Goal: Transaction & Acquisition: Purchase product/service

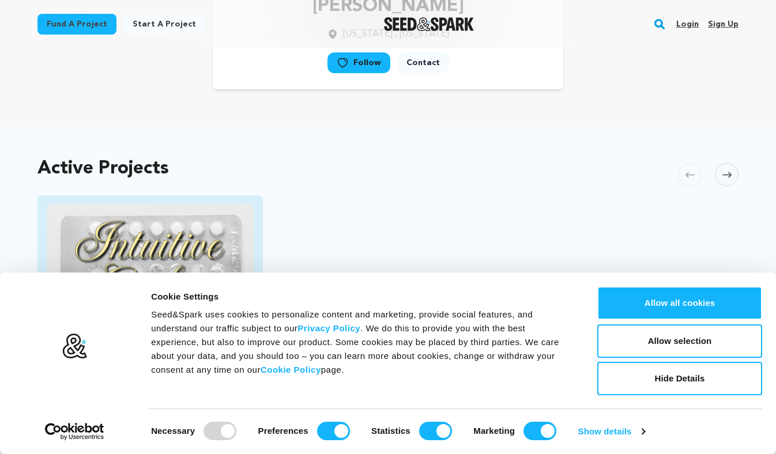
scroll to position [367, 0]
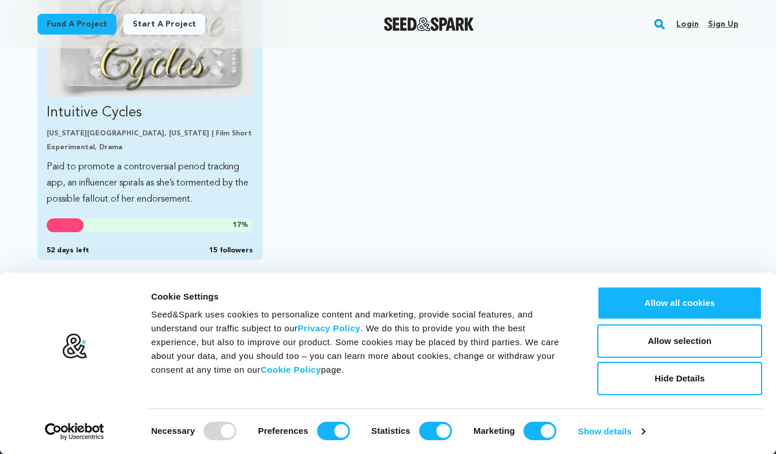
click at [76, 99] on link "Intuitive Cycles New York City, New York | Film Short Experimental, Drama Paid …" at bounding box center [150, 94] width 207 height 227
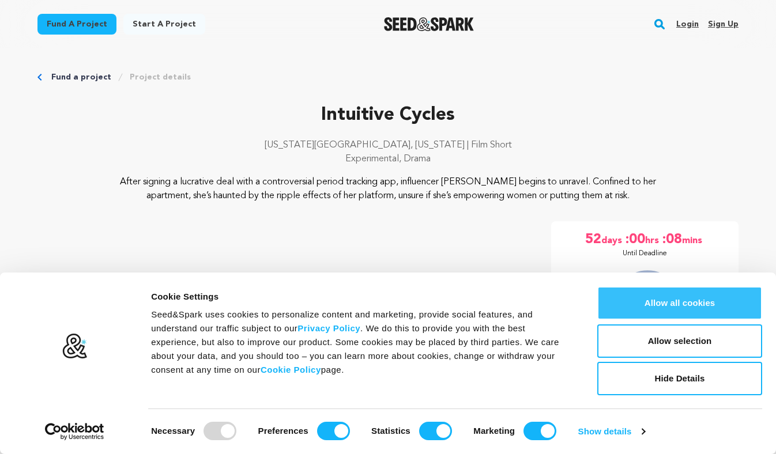
click at [657, 303] on button "Allow all cookies" at bounding box center [679, 302] width 165 height 33
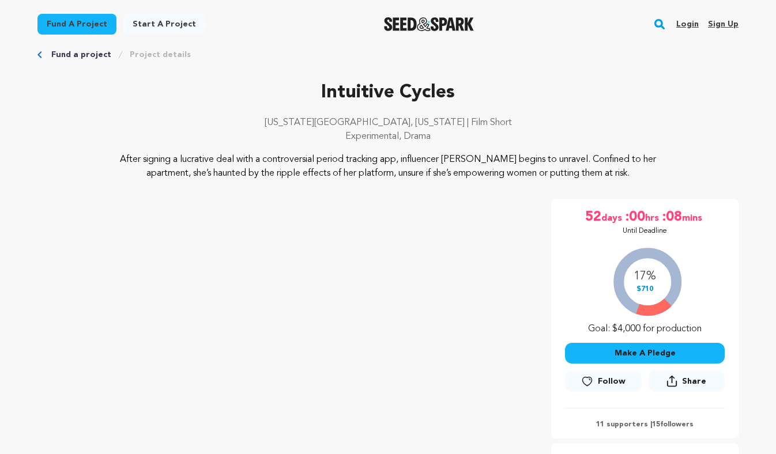
scroll to position [47, 0]
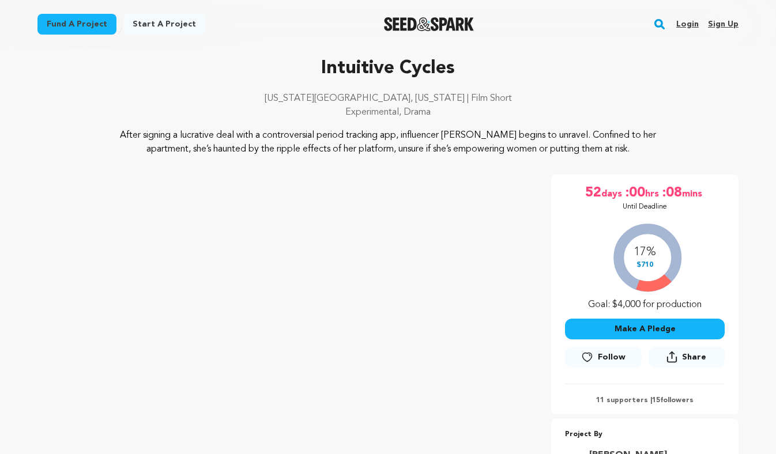
click at [609, 326] on button "Make A Pledge" at bounding box center [645, 329] width 160 height 21
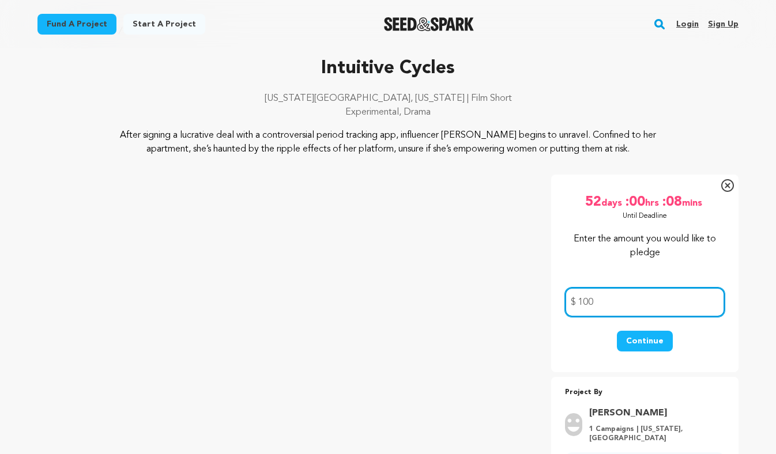
type input "100"
click at [636, 347] on button "Continue" at bounding box center [645, 341] width 56 height 21
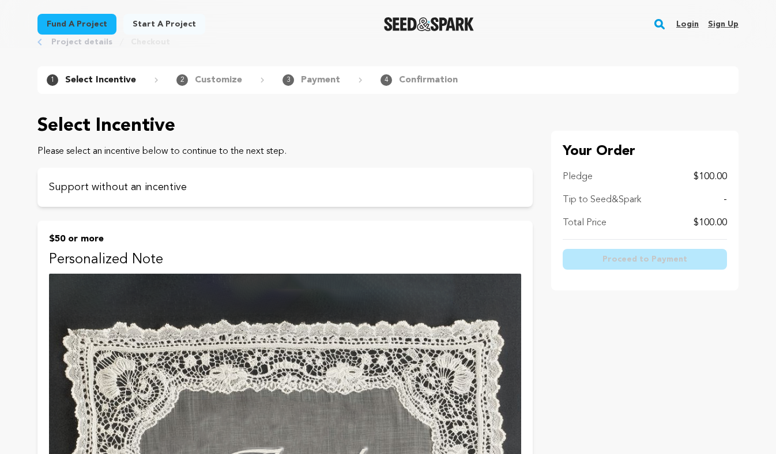
scroll to position [31, 0]
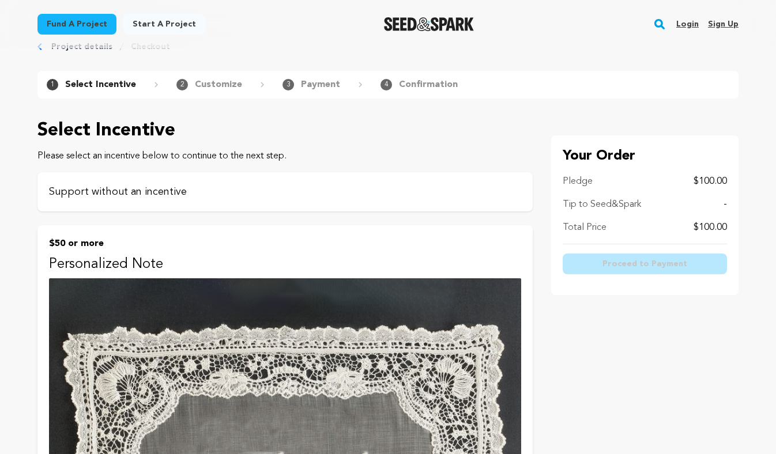
click at [182, 200] on div "Support without an incentive" at bounding box center [284, 191] width 495 height 39
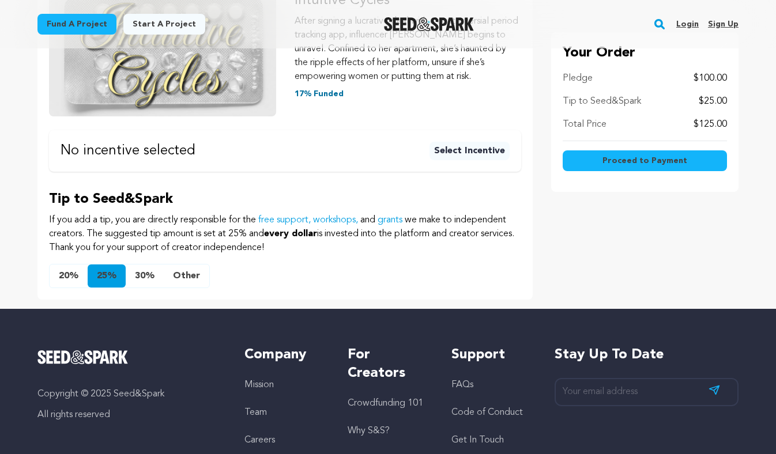
scroll to position [248, 0]
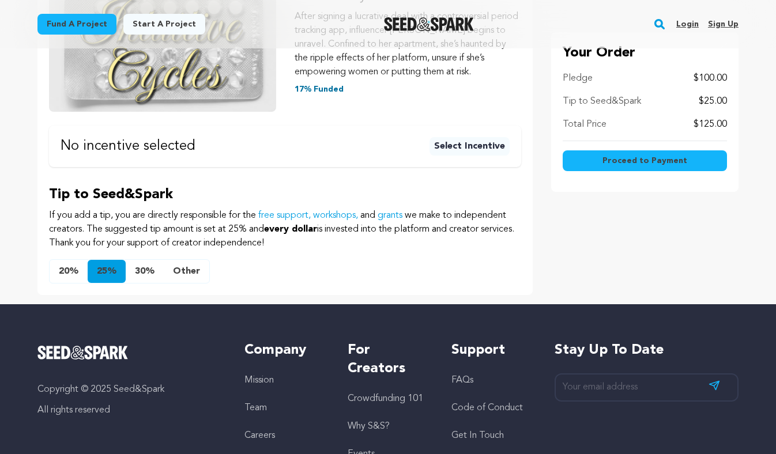
click at [60, 269] on button "20%" at bounding box center [69, 271] width 38 height 23
click at [190, 271] on button "Other" at bounding box center [187, 271] width 46 height 23
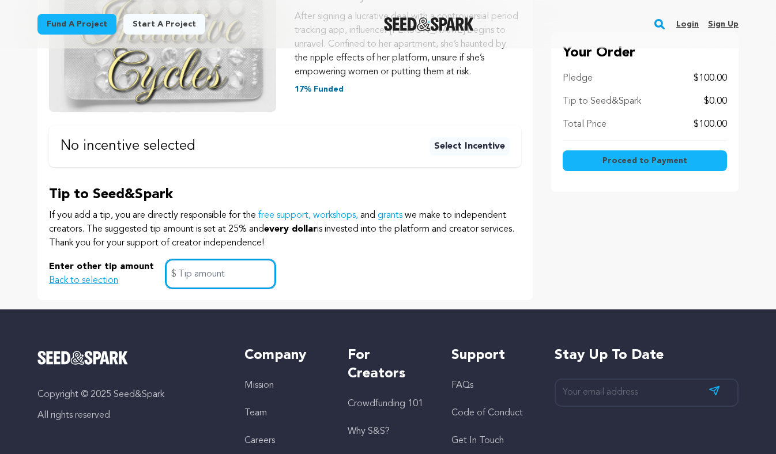
click at [195, 279] on input "text" at bounding box center [220, 273] width 110 height 29
type input "5"
click at [348, 271] on div "Enter other tip amount Back to selection 5 $" at bounding box center [285, 273] width 472 height 29
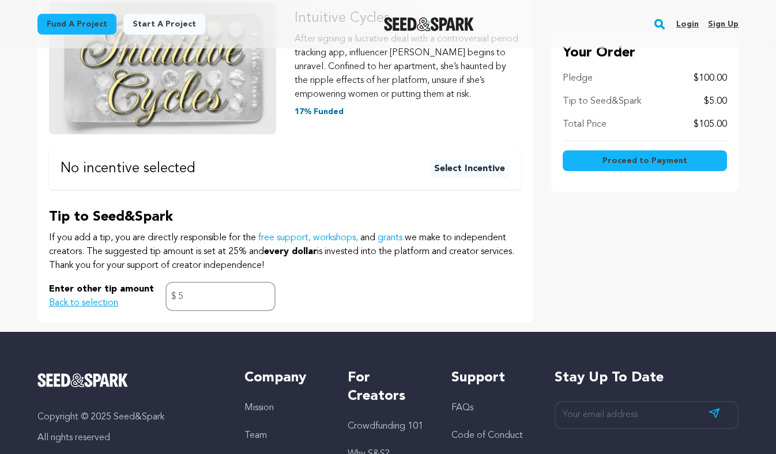
click at [622, 159] on span "Proceed to Payment" at bounding box center [644, 161] width 85 height 12
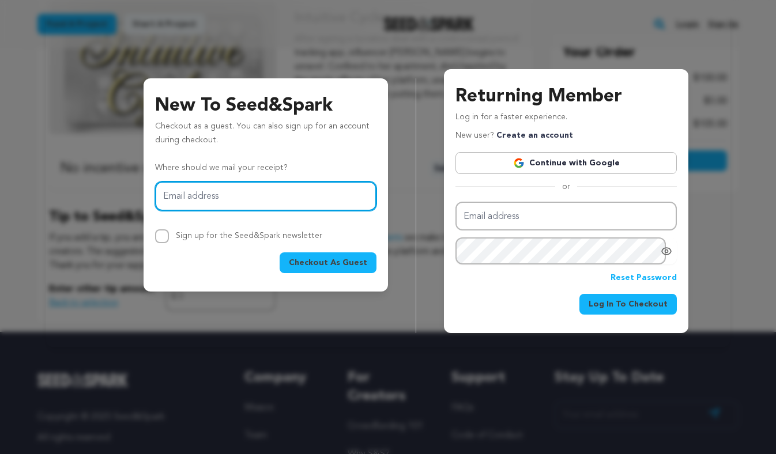
click at [271, 195] on input "Email address" at bounding box center [265, 196] width 221 height 29
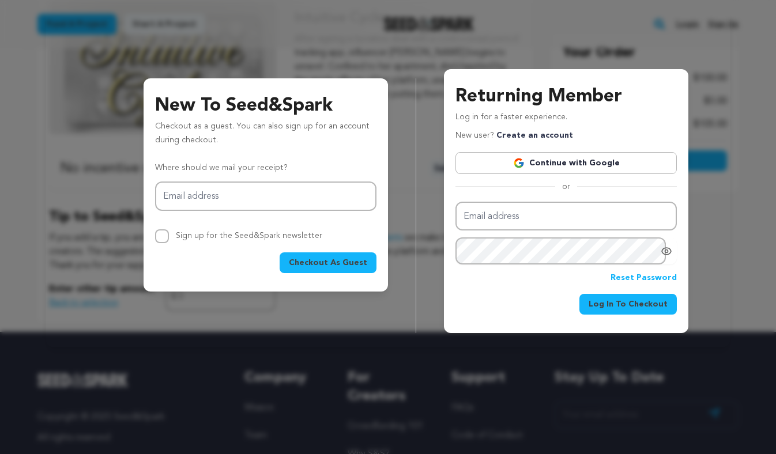
click at [78, 209] on div "New To Seed&Spark Checkout as a guest. You can also sign up for an account duri…" at bounding box center [388, 192] width 656 height 282
click at [73, 114] on div "New To Seed&Spark Checkout as a guest. You can also sign up for an account duri…" at bounding box center [388, 192] width 656 height 282
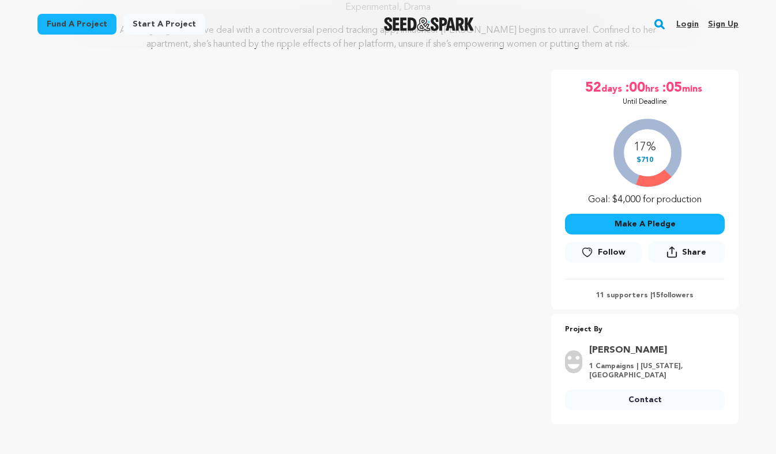
scroll to position [198, 0]
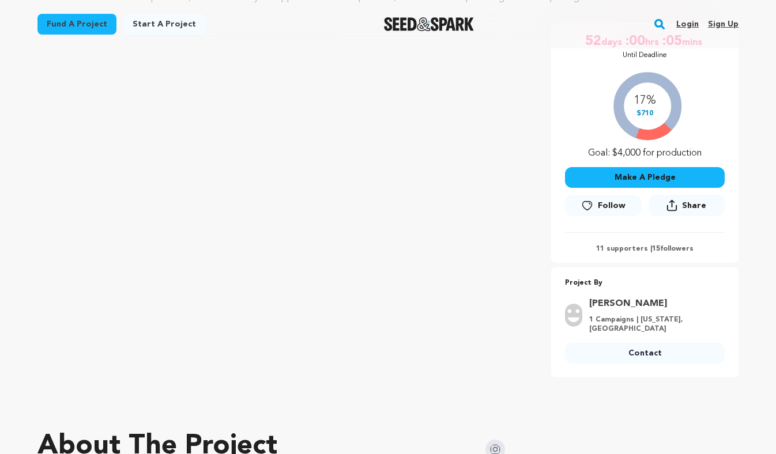
click at [654, 182] on button "Make A Pledge" at bounding box center [645, 177] width 160 height 21
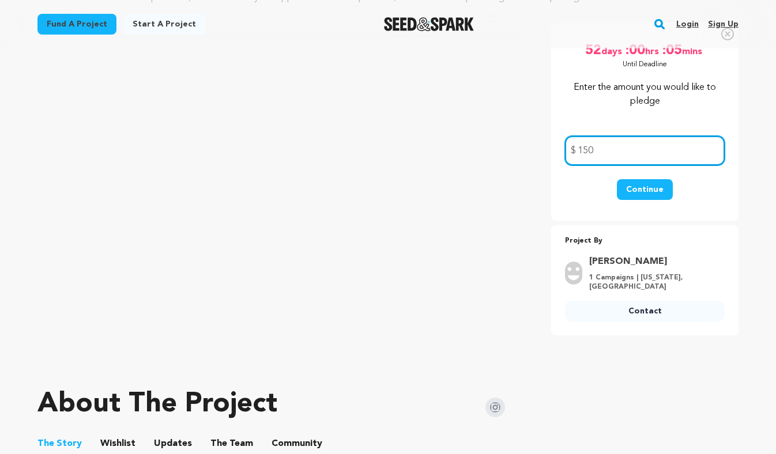
type input "150"
click at [659, 193] on button "Continue" at bounding box center [645, 189] width 56 height 21
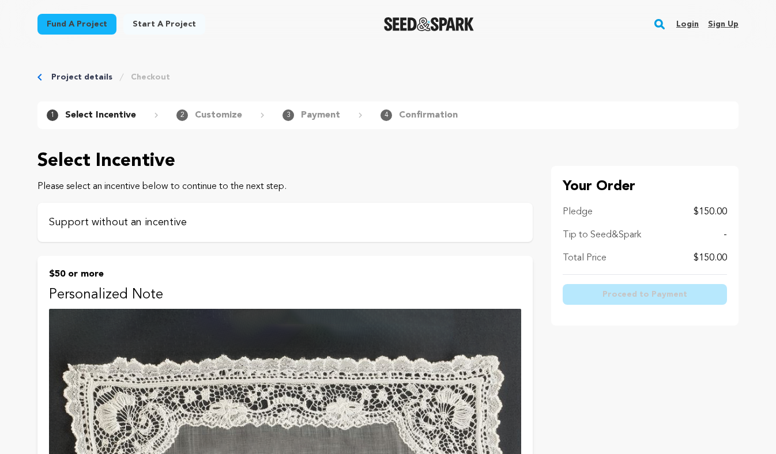
click at [389, 227] on p "Support without an incentive" at bounding box center [285, 222] width 472 height 16
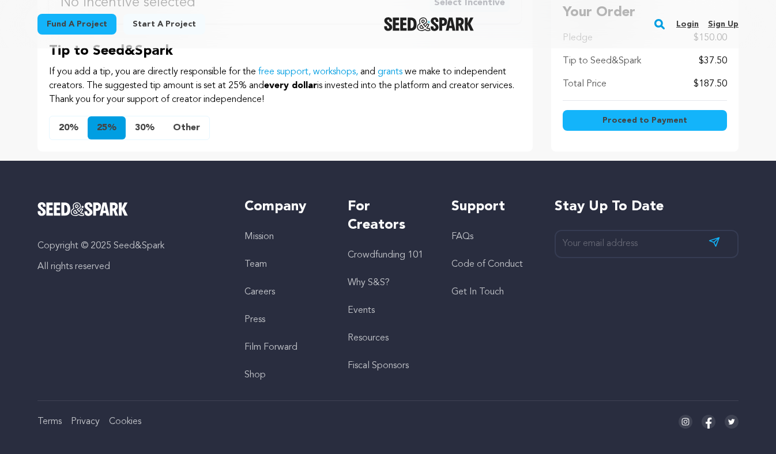
scroll to position [403, 0]
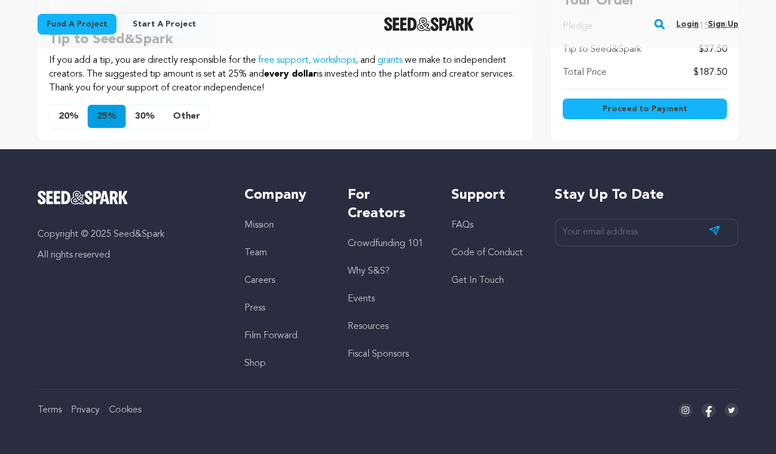
click at [176, 117] on button "Other" at bounding box center [187, 116] width 46 height 23
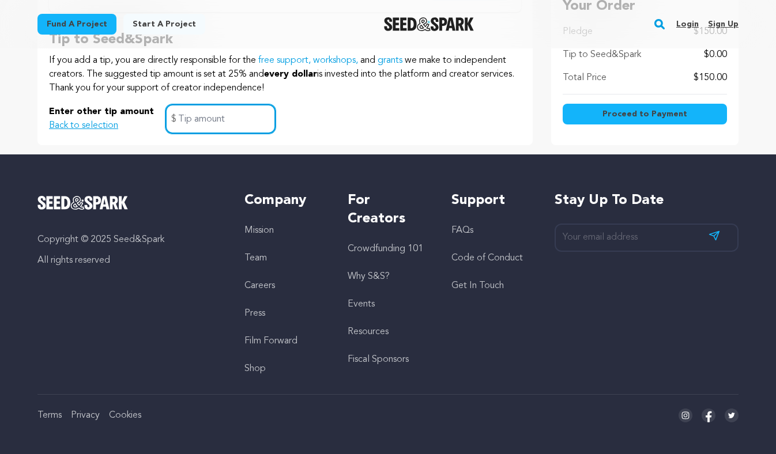
click at [197, 121] on input "text" at bounding box center [220, 118] width 110 height 29
type input "5"
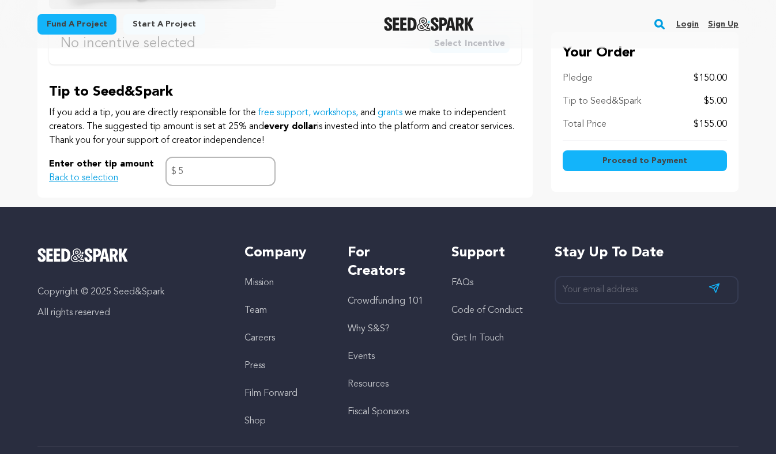
click at [606, 161] on span "Proceed to Payment" at bounding box center [644, 161] width 85 height 12
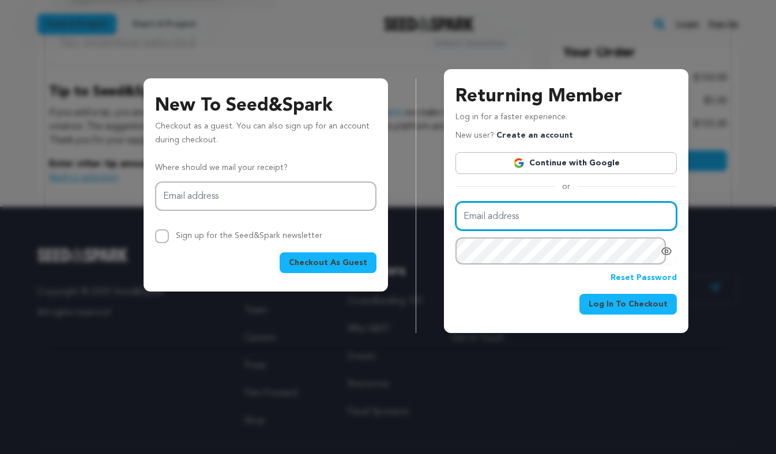
click at [556, 214] on input "Email address" at bounding box center [565, 216] width 221 height 29
type input "lizzykblum@gmail.com"
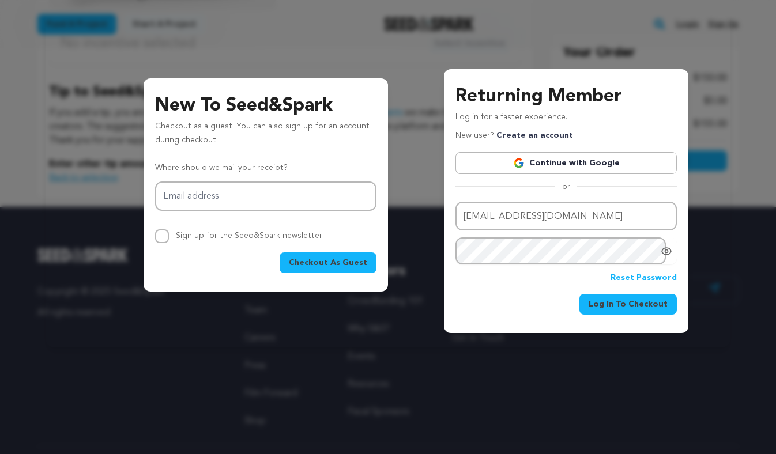
click at [654, 310] on span "Log In To Checkout" at bounding box center [627, 305] width 79 height 12
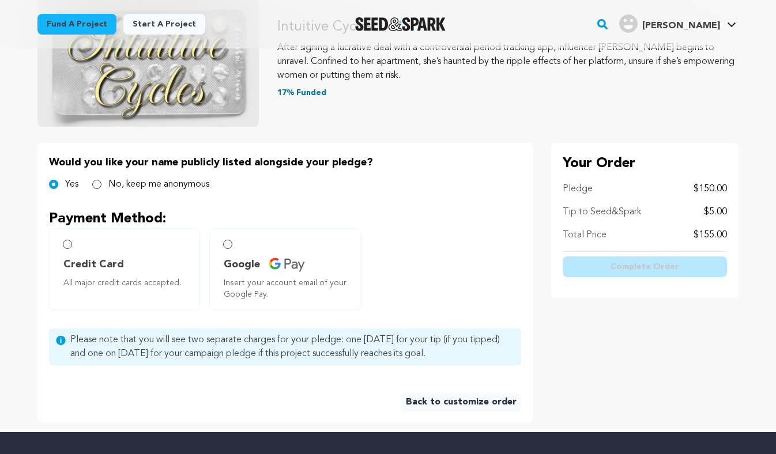
scroll to position [168, 0]
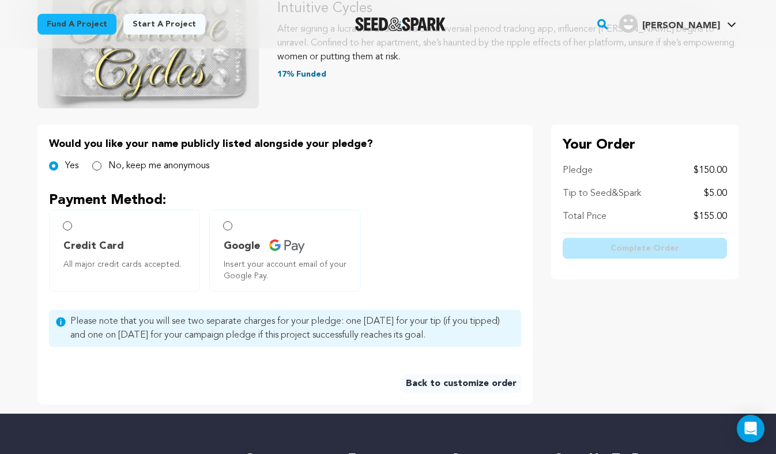
click at [75, 222] on label "Credit Card All major credit cards accepted." at bounding box center [124, 251] width 151 height 82
radio input "true"
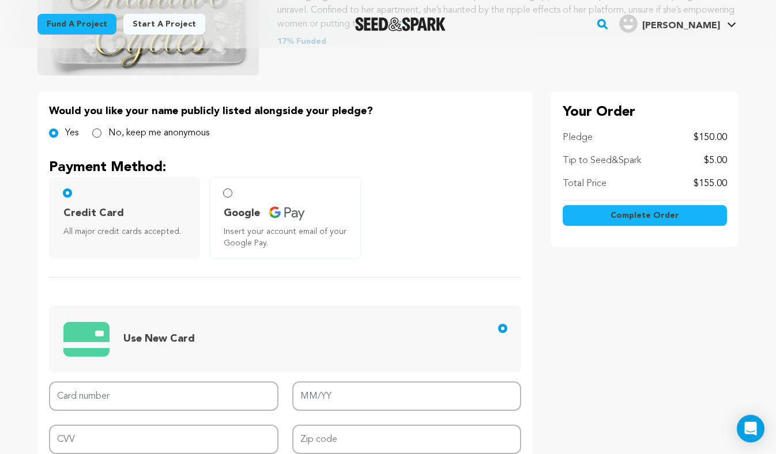
scroll to position [200, 0]
click at [101, 133] on div "No, keep me anonymous" at bounding box center [150, 134] width 117 height 14
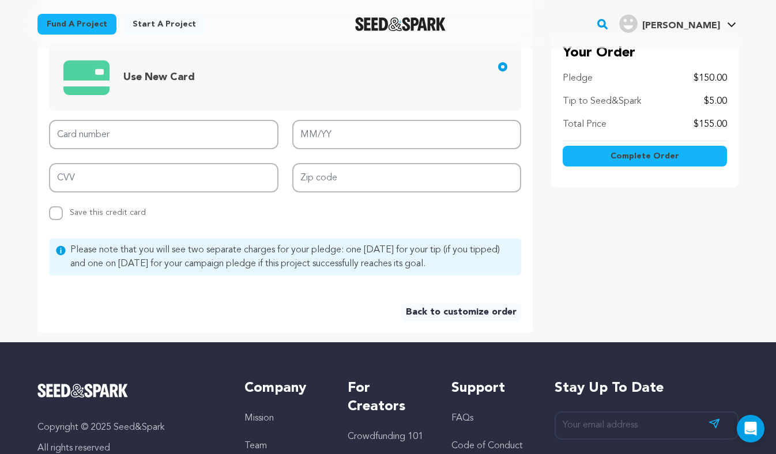
scroll to position [466, 0]
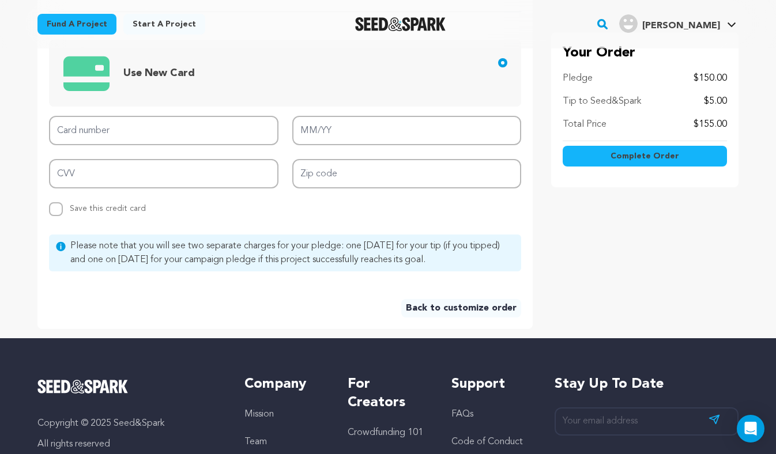
click at [447, 307] on link "Back to customize order" at bounding box center [461, 308] width 120 height 18
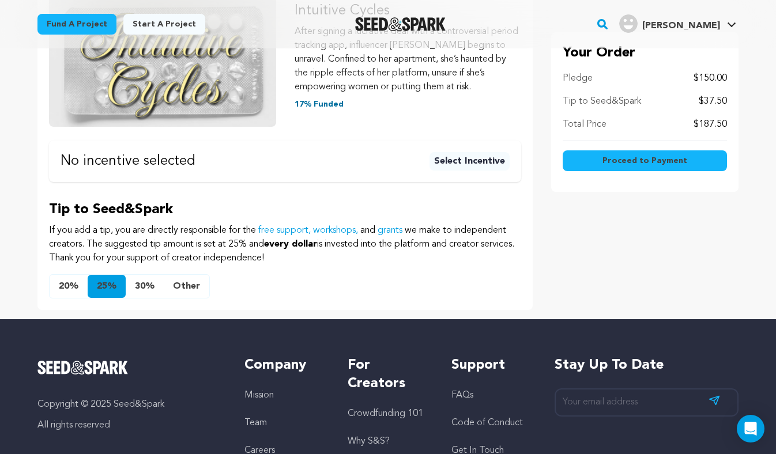
scroll to position [228, 0]
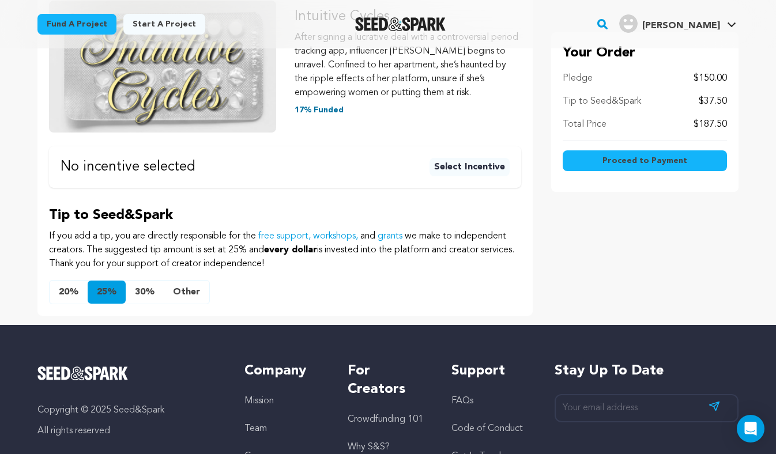
click at [203, 285] on button "Other" at bounding box center [187, 292] width 46 height 23
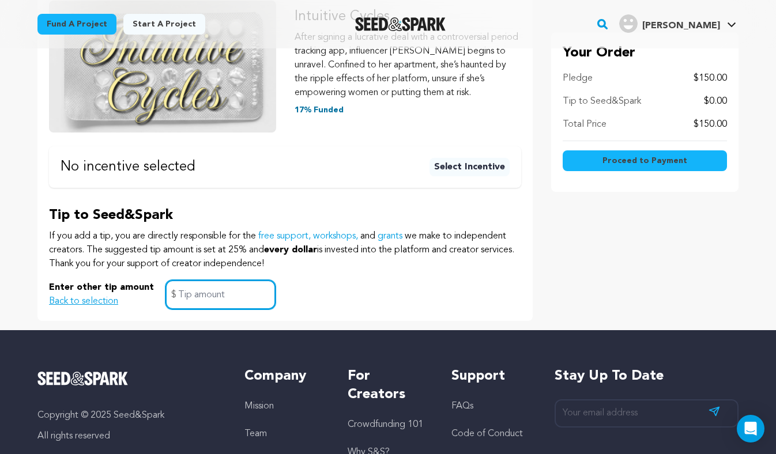
click at [193, 282] on input "text" at bounding box center [220, 294] width 110 height 29
type input "5"
click at [396, 297] on div "Enter other tip amount Back to selection 5 $" at bounding box center [285, 294] width 472 height 29
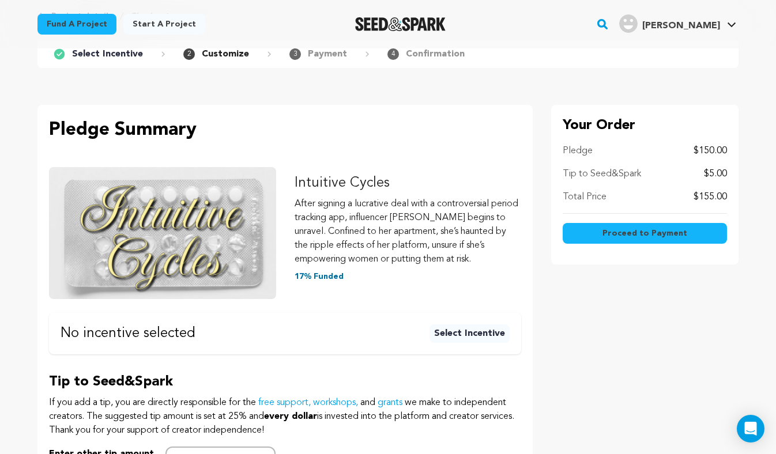
scroll to position [55, 0]
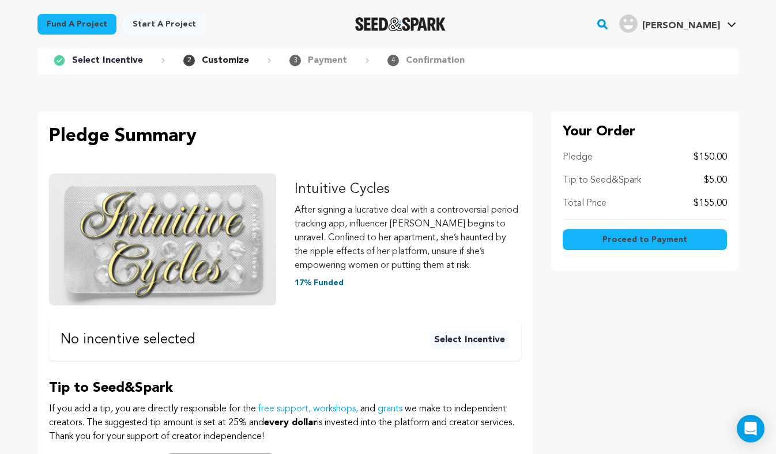
click at [618, 244] on span "Proceed to Payment" at bounding box center [644, 240] width 85 height 12
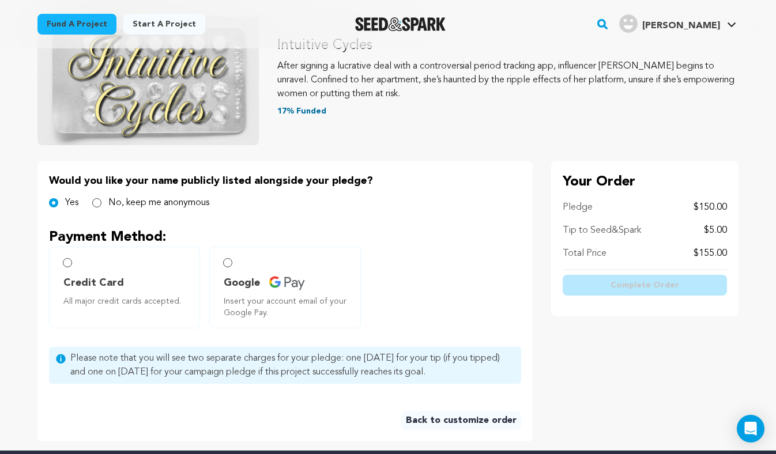
scroll to position [133, 0]
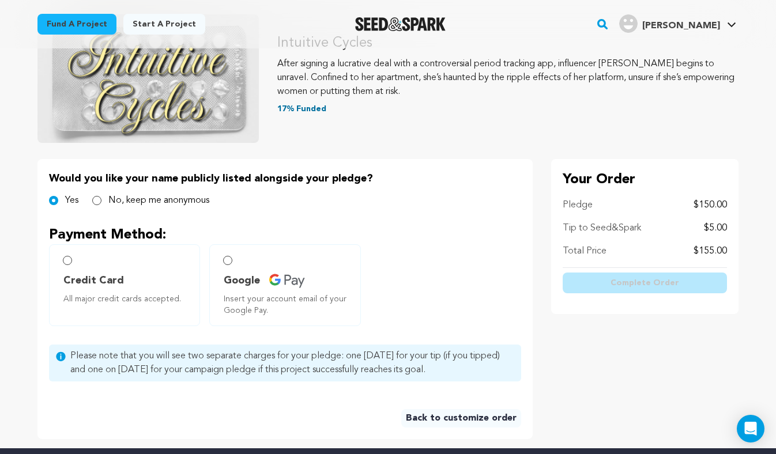
click at [69, 256] on label "Credit Card All major credit cards accepted." at bounding box center [124, 285] width 151 height 82
radio input "true"
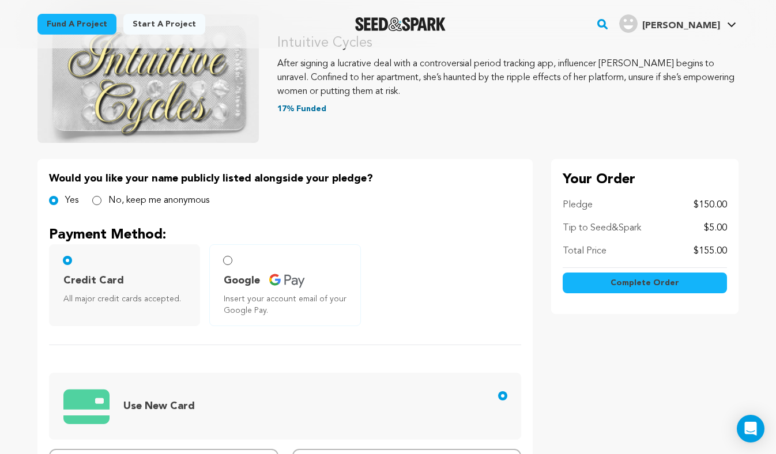
click at [111, 198] on label "No, keep me anonymous" at bounding box center [158, 201] width 101 height 14
click at [101, 198] on input "No, keep me anonymous" at bounding box center [96, 200] width 9 height 9
radio input "true"
click at [59, 200] on div "Yes" at bounding box center [63, 201] width 29 height 14
click at [49, 201] on input "Yes" at bounding box center [53, 200] width 9 height 9
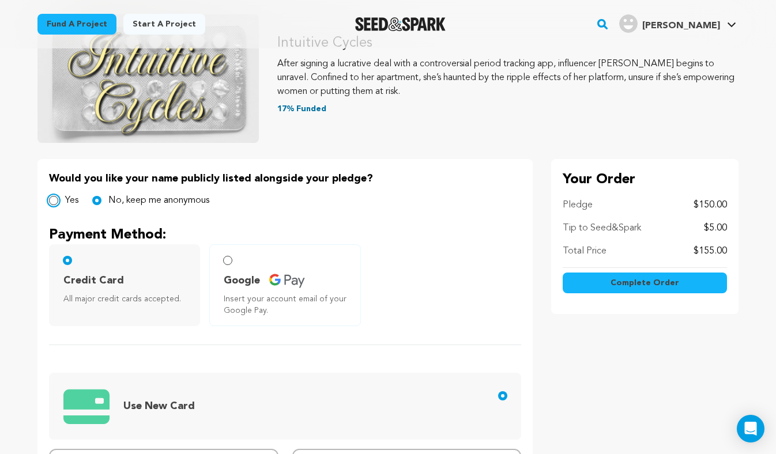
radio input "true"
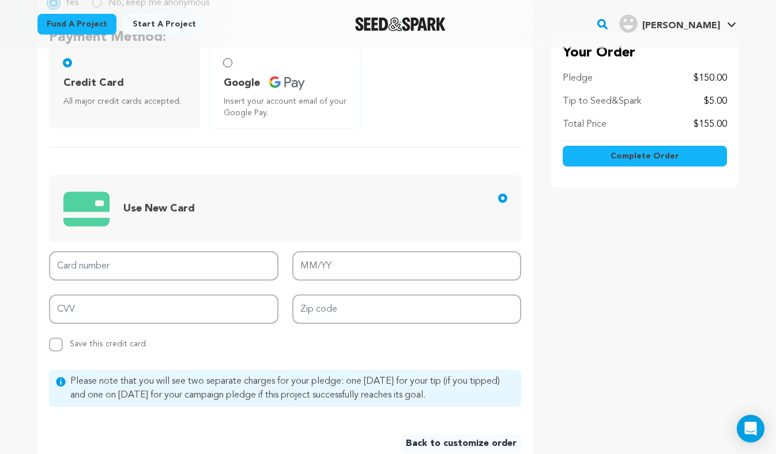
scroll to position [334, 0]
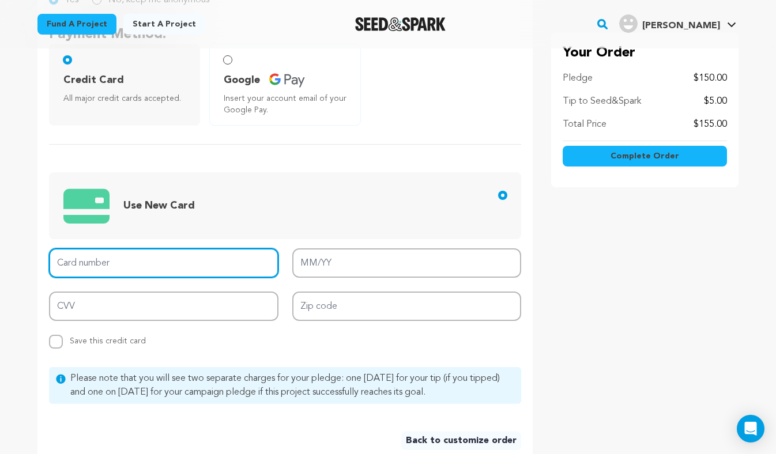
click at [95, 267] on input "Card number" at bounding box center [163, 262] width 229 height 29
type input "5424 1816 5867 1826"
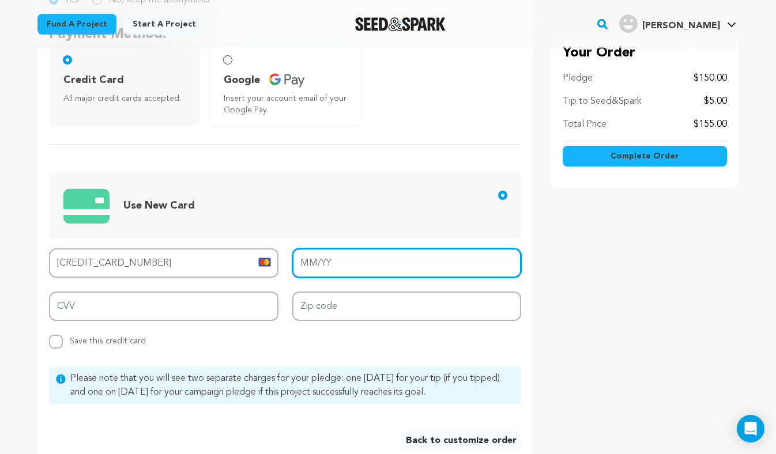
click at [358, 255] on input "MM/YY" at bounding box center [406, 262] width 229 height 29
type input "04/29"
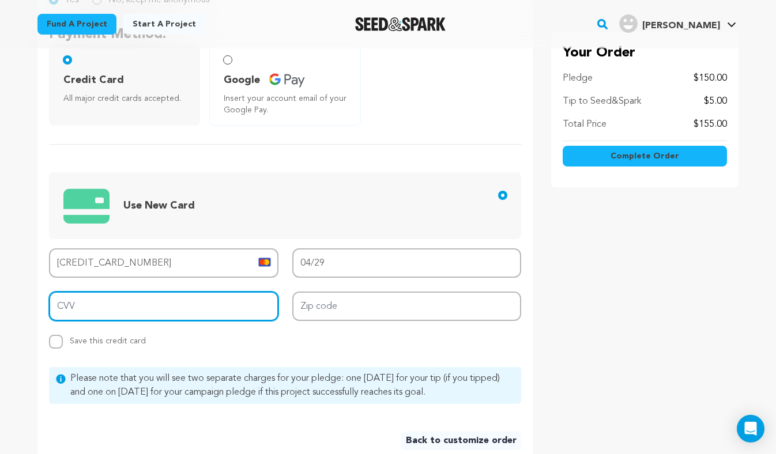
click at [240, 305] on input "CVV" at bounding box center [163, 306] width 229 height 29
type input "585"
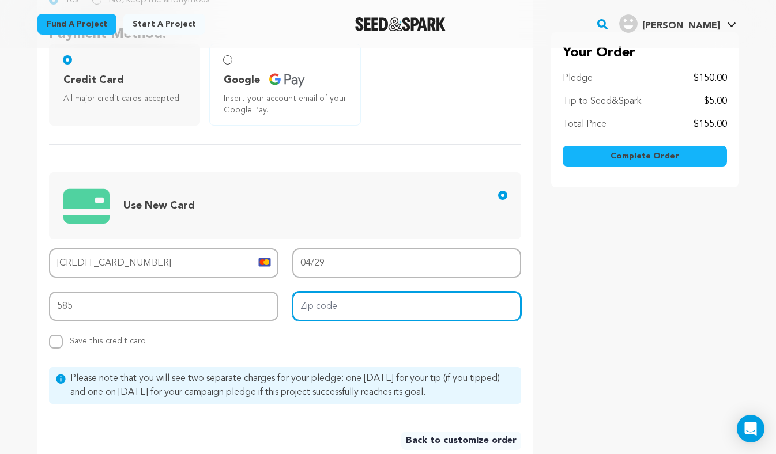
click at [372, 307] on input "Zip code" at bounding box center [406, 306] width 229 height 29
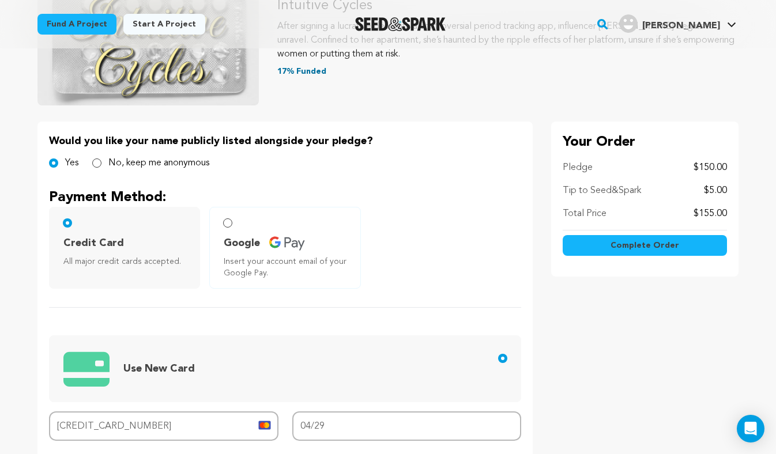
scroll to position [171, 0]
type input "10514"
click at [647, 243] on span "Complete Order" at bounding box center [644, 245] width 69 height 12
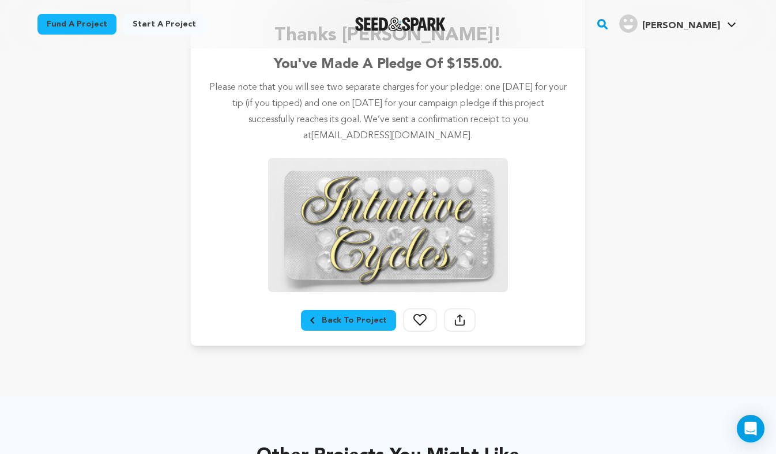
click at [622, 262] on div "Project details Checkout Thanks [PERSON_NAME]! You've made a pledge of $155.00.…" at bounding box center [388, 106] width 738 height 525
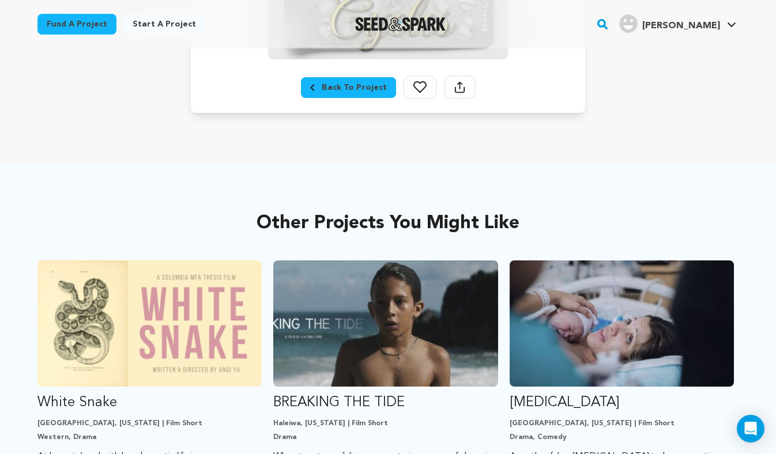
scroll to position [426, 0]
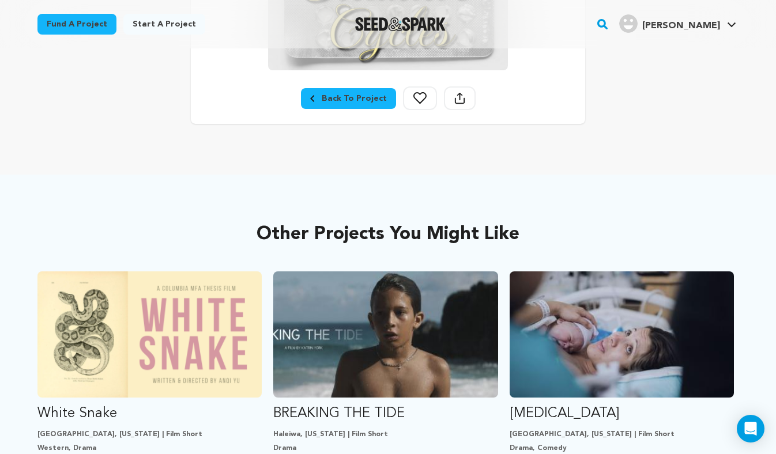
click at [375, 100] on div "Back To Project" at bounding box center [348, 99] width 77 height 12
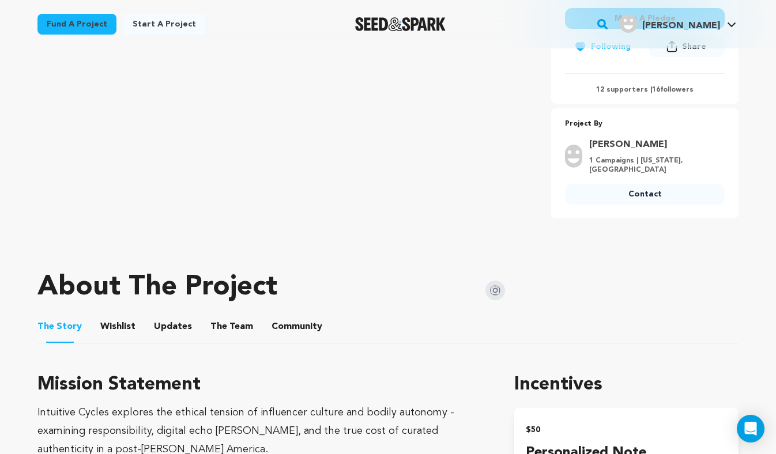
scroll to position [384, 0]
click at [228, 330] on button "The Team" at bounding box center [232, 330] width 28 height 28
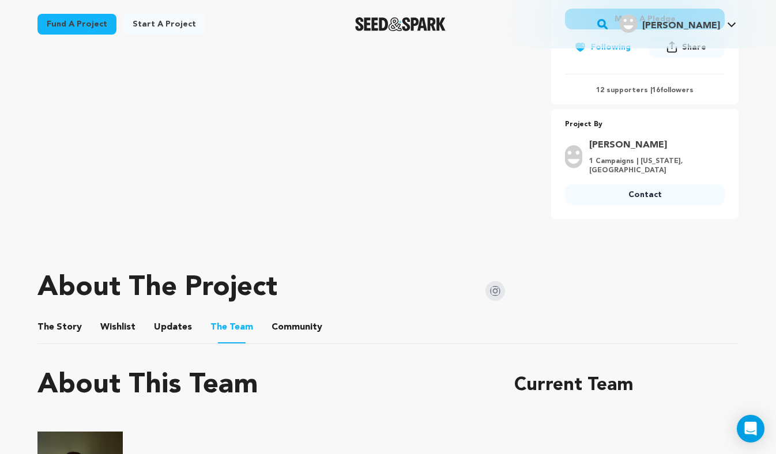
click at [295, 335] on button "Community" at bounding box center [297, 330] width 28 height 28
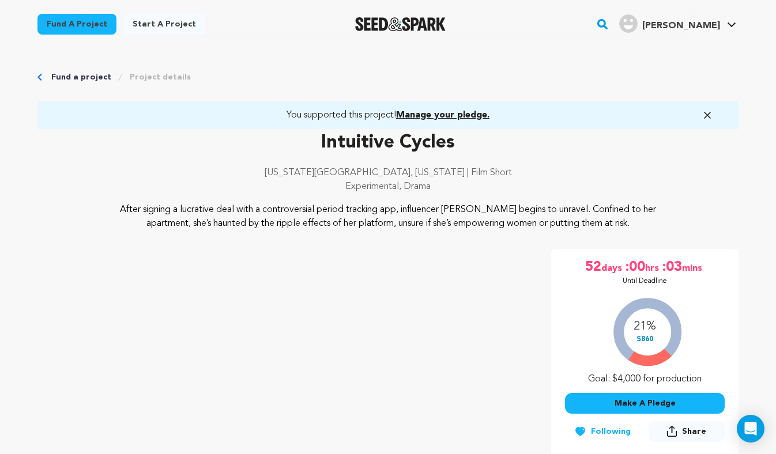
click at [417, 114] on span "Manage your pledge." at bounding box center [442, 115] width 93 height 9
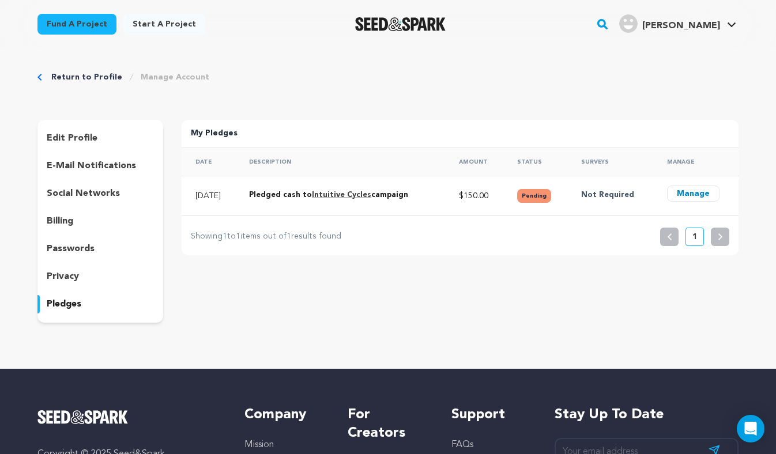
click at [702, 196] on button "Manage" at bounding box center [693, 194] width 52 height 16
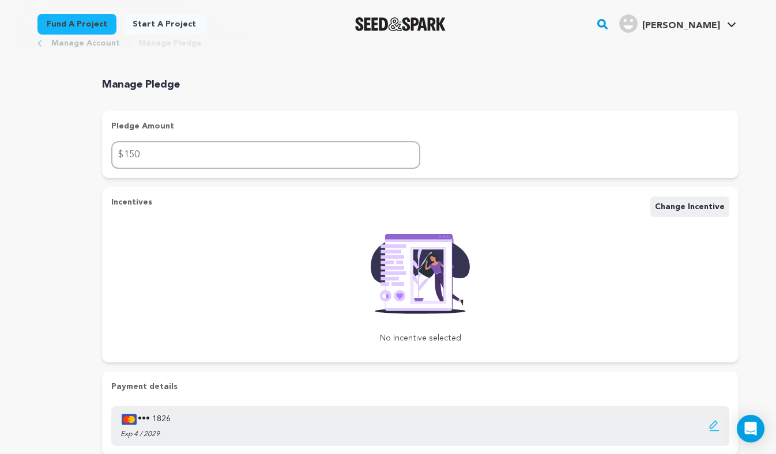
scroll to position [12, 0]
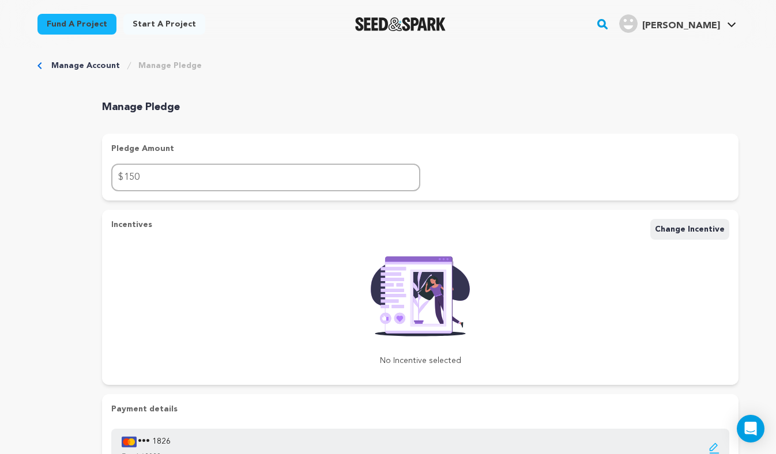
click at [85, 69] on link "Manage Account" at bounding box center [85, 66] width 69 height 12
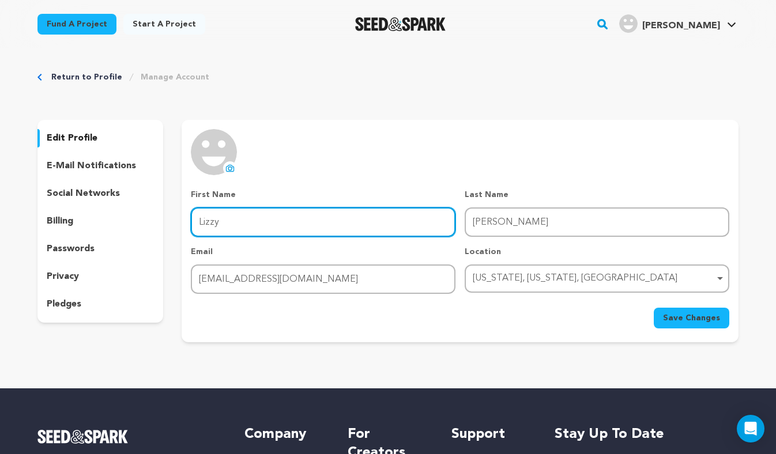
click at [269, 226] on input "Lizzy" at bounding box center [323, 221] width 265 height 29
type input "Lizzy and Kate"
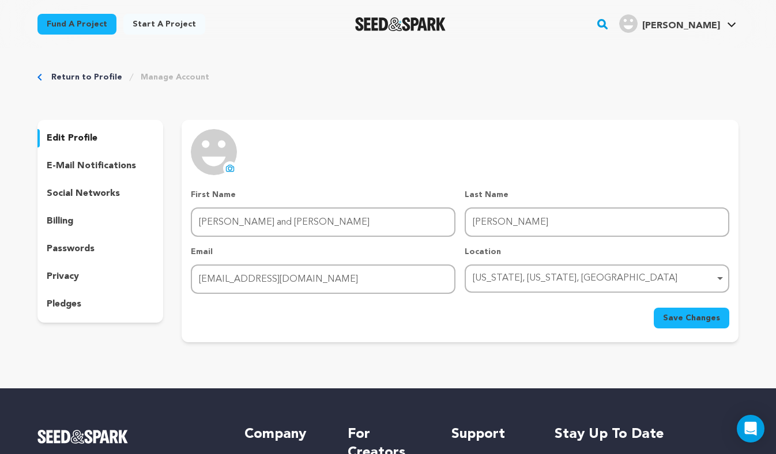
click at [329, 187] on div "uploading spinner upload profile image First Name First Name Lizzy and Kate Las…" at bounding box center [460, 228] width 538 height 199
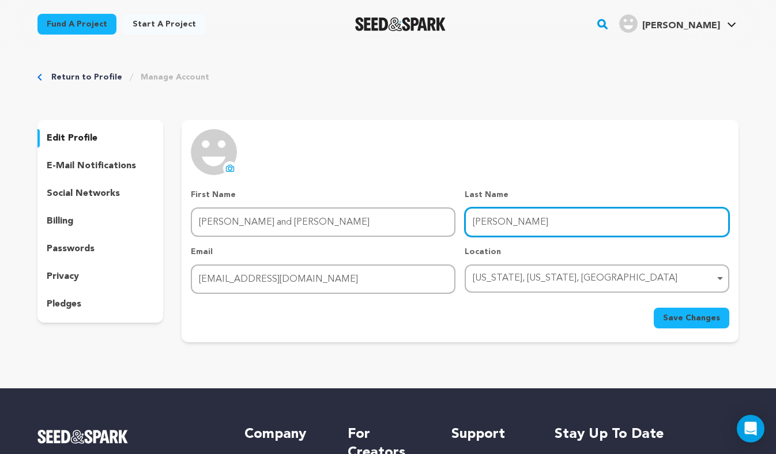
click at [550, 225] on input "[PERSON_NAME]" at bounding box center [597, 221] width 265 height 29
type input "B"
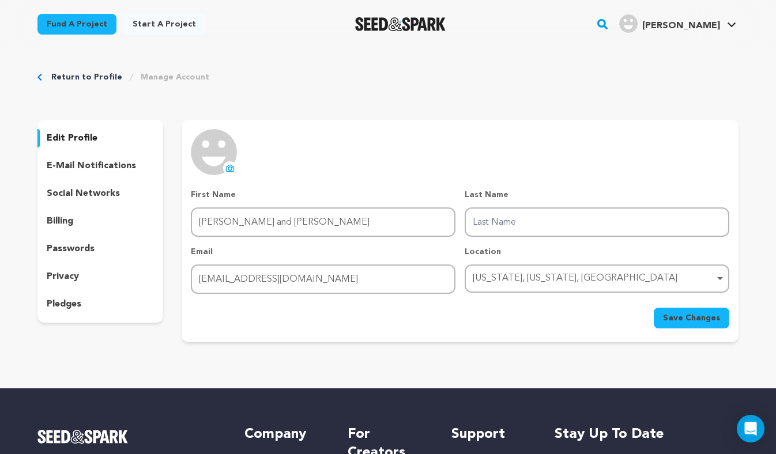
click at [561, 316] on div "Save Changes" at bounding box center [460, 318] width 538 height 21
click at [674, 320] on span "Save Changes" at bounding box center [691, 318] width 57 height 12
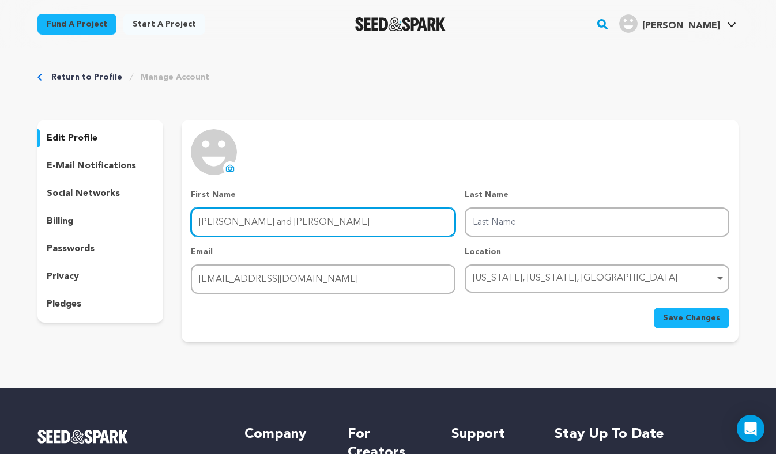
drag, startPoint x: 266, startPoint y: 227, endPoint x: 216, endPoint y: 228, distance: 50.2
click at [216, 228] on input "Lizzy and Kate" at bounding box center [323, 221] width 265 height 29
type input "Lizzy"
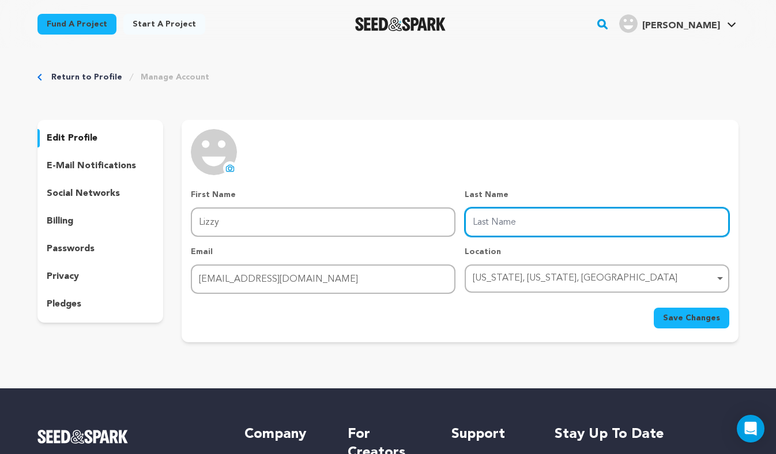
click at [515, 228] on input "Last Name" at bounding box center [597, 221] width 265 height 29
type input "Blum"
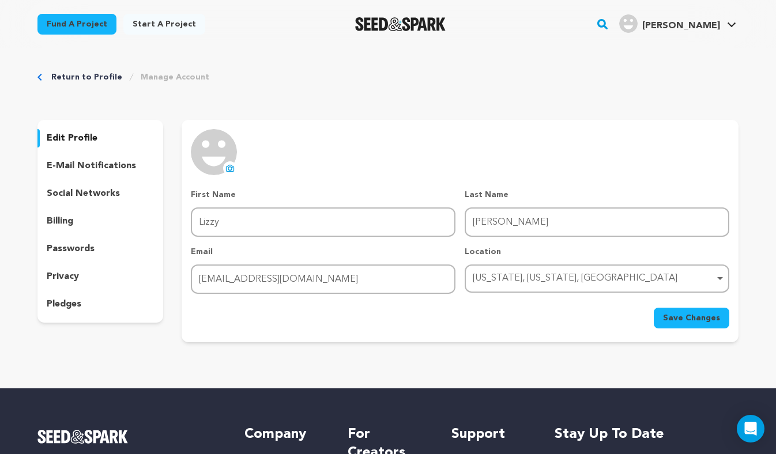
click at [568, 339] on div "uploading spinner upload profile image First Name First Name Lizzy Last Name La…" at bounding box center [460, 231] width 557 height 222
click at [72, 313] on div "pledges" at bounding box center [100, 304] width 126 height 18
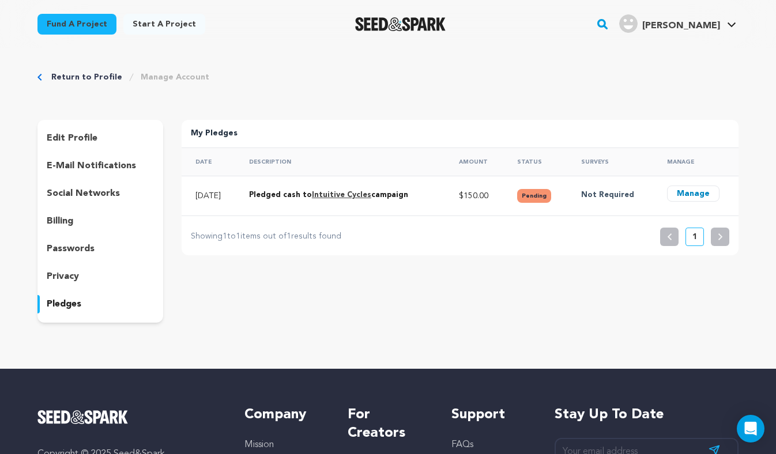
click at [71, 168] on p "e-mail notifications" at bounding box center [91, 166] width 89 height 14
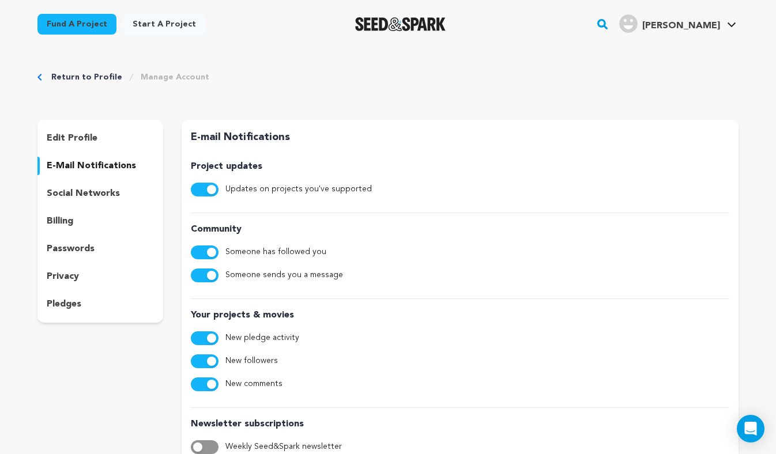
click at [63, 233] on div "edit profile e-mail notifications social networks billing passwords privacy ple…" at bounding box center [100, 221] width 126 height 203
click at [64, 255] on p "passwords" at bounding box center [71, 249] width 48 height 14
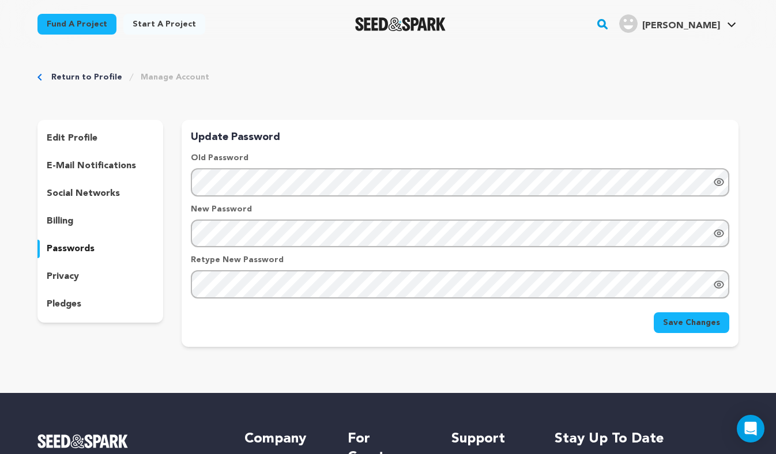
click at [63, 286] on div "edit profile e-mail notifications social networks billing passwords privacy ple…" at bounding box center [100, 221] width 126 height 203
click at [64, 280] on p "privacy" at bounding box center [63, 277] width 32 height 14
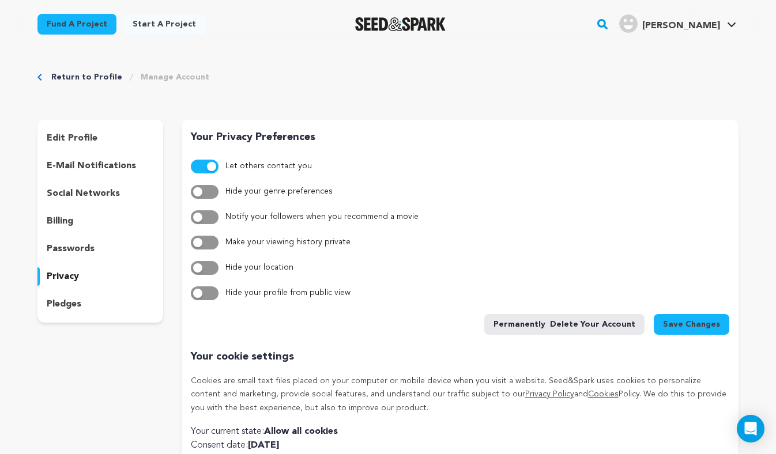
click at [439, 20] on img "Seed&Spark Homepage" at bounding box center [400, 24] width 90 height 14
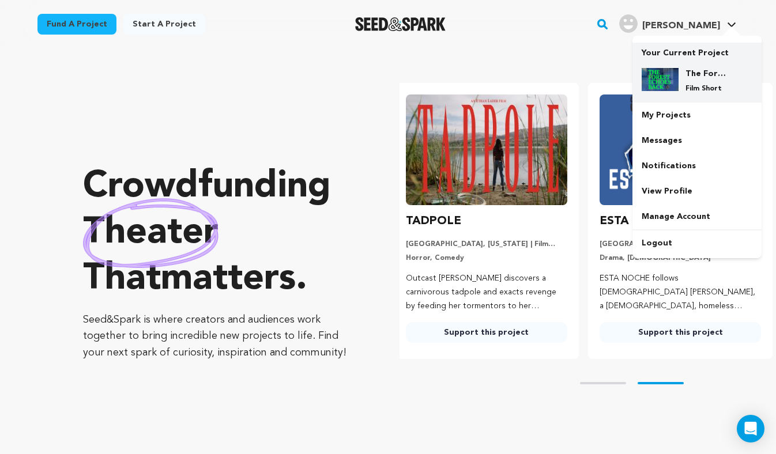
scroll to position [0, 203]
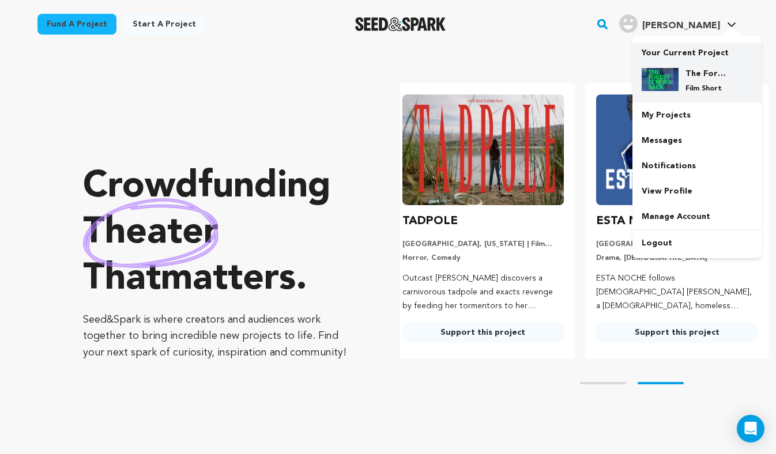
click at [693, 84] on div "The Forest Echoes Back Film Short" at bounding box center [705, 80] width 55 height 25
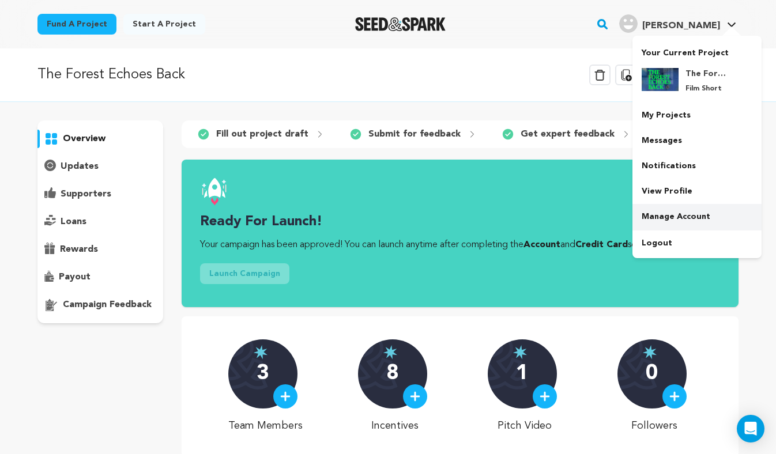
click at [683, 220] on link "Manage Account" at bounding box center [696, 216] width 129 height 25
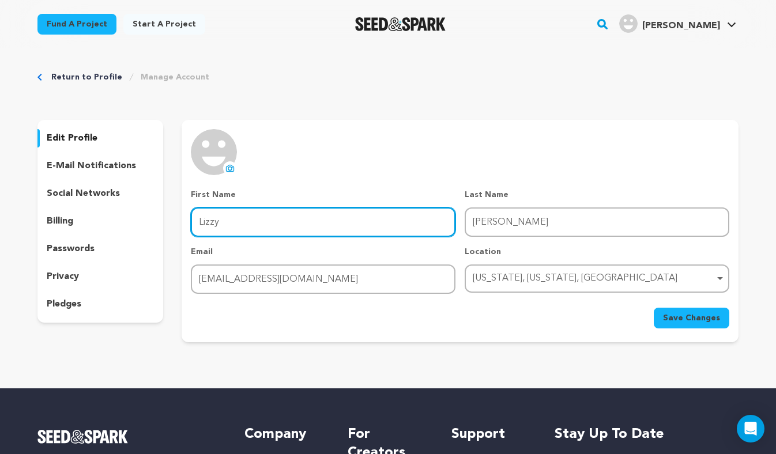
click at [262, 233] on input "Lizzy" at bounding box center [323, 221] width 265 height 29
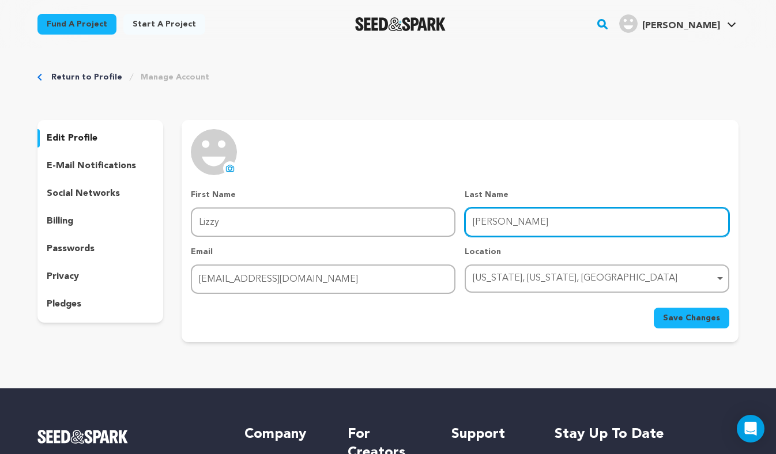
drag, startPoint x: 560, startPoint y: 232, endPoint x: 442, endPoint y: 221, distance: 118.1
click at [442, 221] on div "First Name First Name [PERSON_NAME] Last Name Last Name [PERSON_NAME] Email Ema…" at bounding box center [460, 241] width 538 height 105
type input "& [PERSON_NAME]"
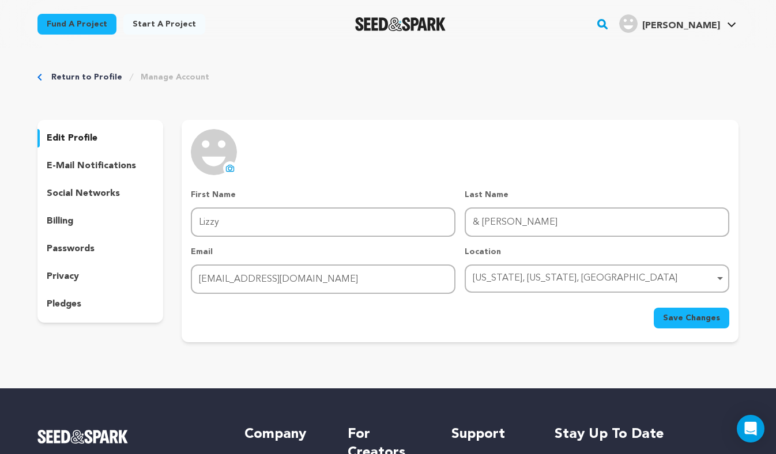
click at [679, 324] on button "Save Changes" at bounding box center [692, 318] width 76 height 21
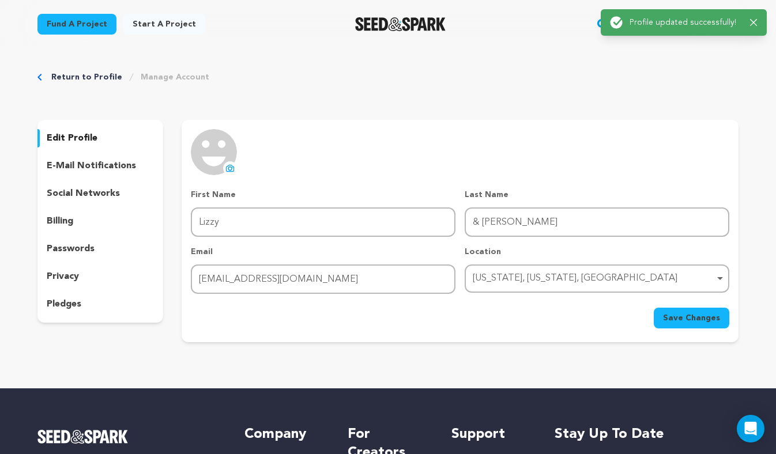
click at [65, 308] on p "pledges" at bounding box center [64, 304] width 35 height 14
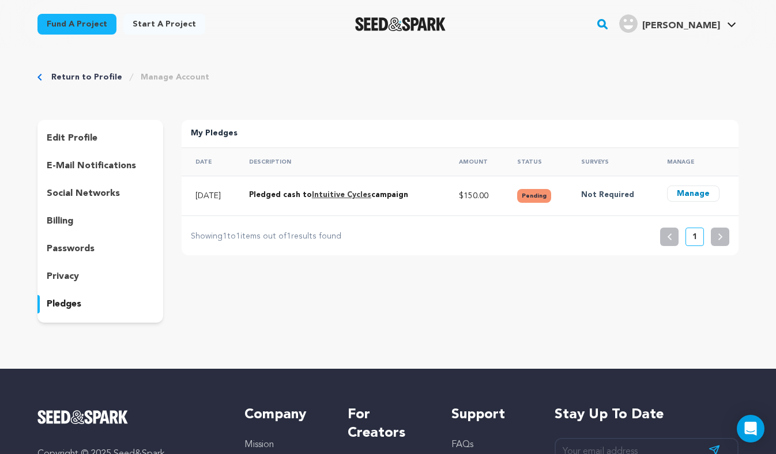
click at [359, 193] on link "Intuitive Cycles" at bounding box center [341, 194] width 59 height 7
click at [66, 141] on p "edit profile" at bounding box center [72, 138] width 51 height 14
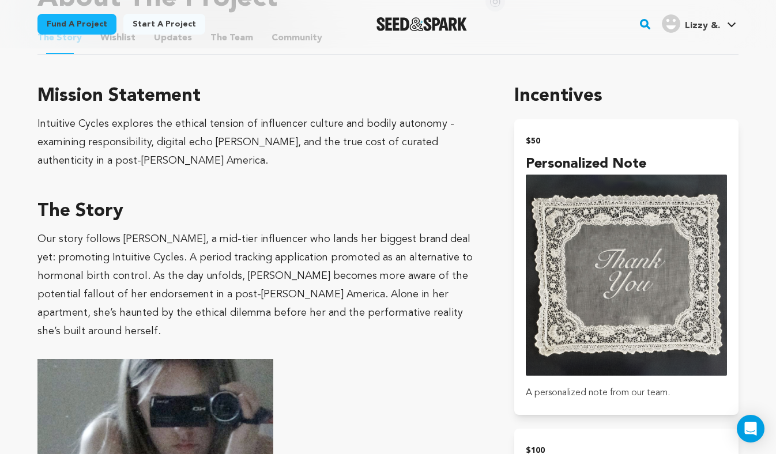
scroll to position [659, 0]
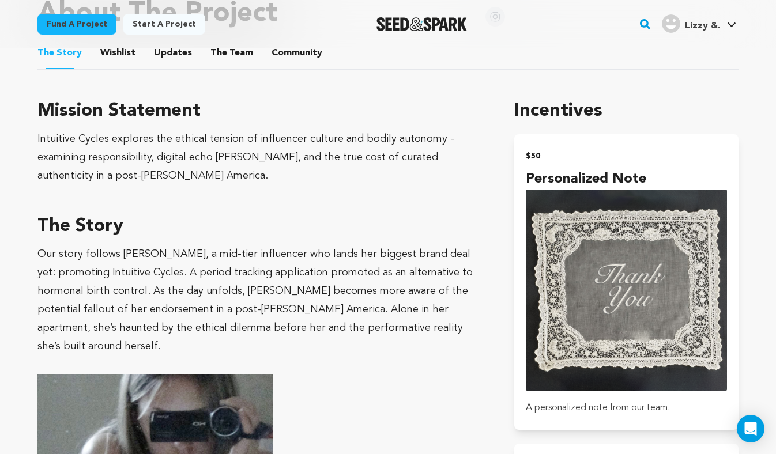
click at [283, 62] on button "Community" at bounding box center [297, 55] width 28 height 28
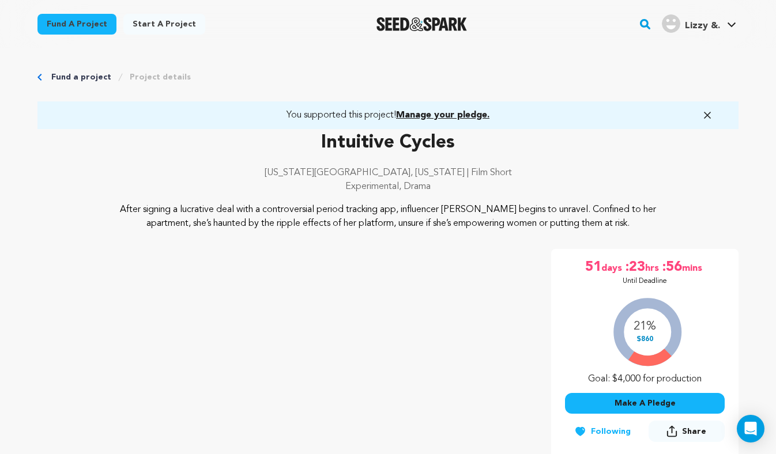
scroll to position [168, 0]
